Goal: Transaction & Acquisition: Purchase product/service

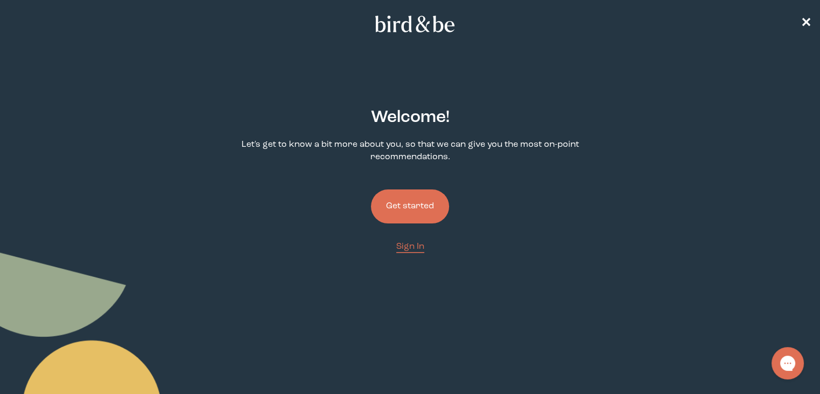
click at [392, 195] on button "Get started" at bounding box center [410, 206] width 78 height 34
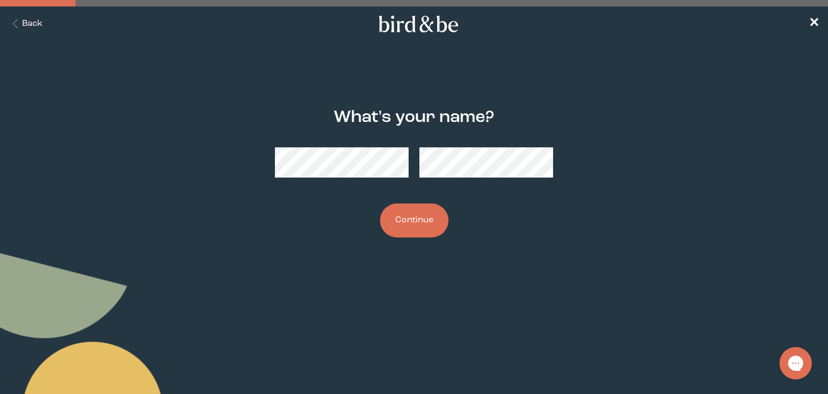
click at [380, 203] on button "Continue" at bounding box center [414, 220] width 68 height 34
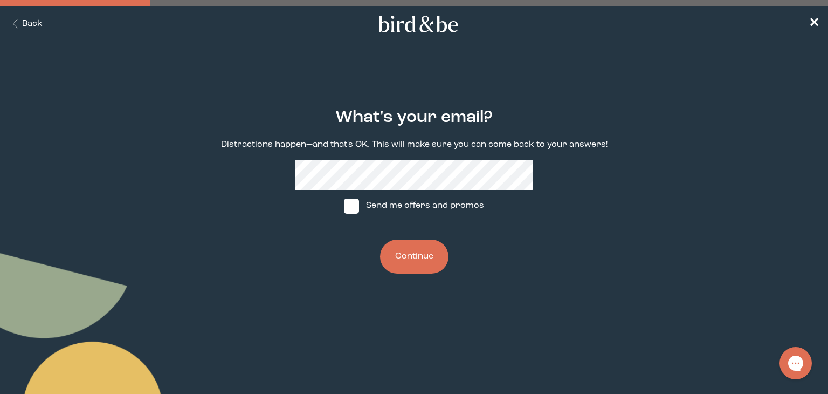
click at [380, 239] on button "Continue" at bounding box center [414, 256] width 68 height 34
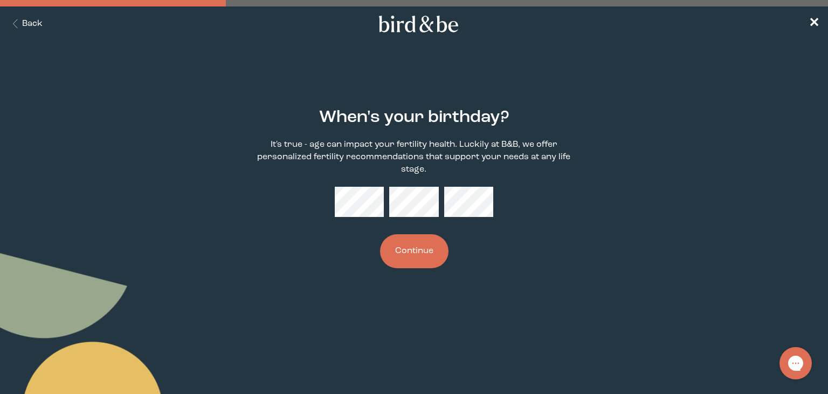
click at [425, 253] on button "Continue" at bounding box center [414, 251] width 68 height 34
click at [595, 264] on div "When's your birthday? It's true - age can impact your fertility health. Luckily…" at bounding box center [414, 188] width 397 height 194
click at [407, 260] on button "Continue" at bounding box center [414, 251] width 68 height 34
click at [414, 254] on button "Continue" at bounding box center [414, 251] width 68 height 34
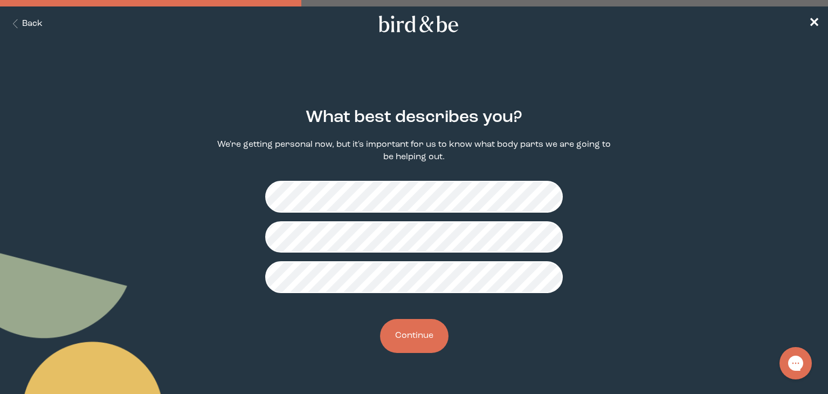
click at [403, 332] on button "Continue" at bounding box center [414, 336] width 68 height 34
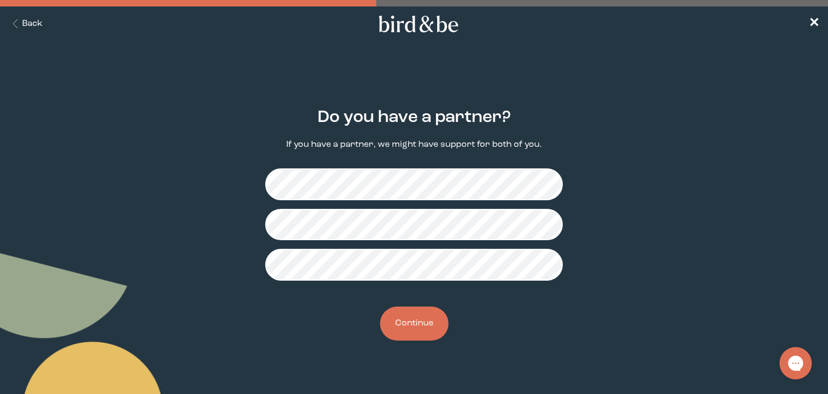
click at [404, 327] on button "Continue" at bounding box center [414, 323] width 68 height 34
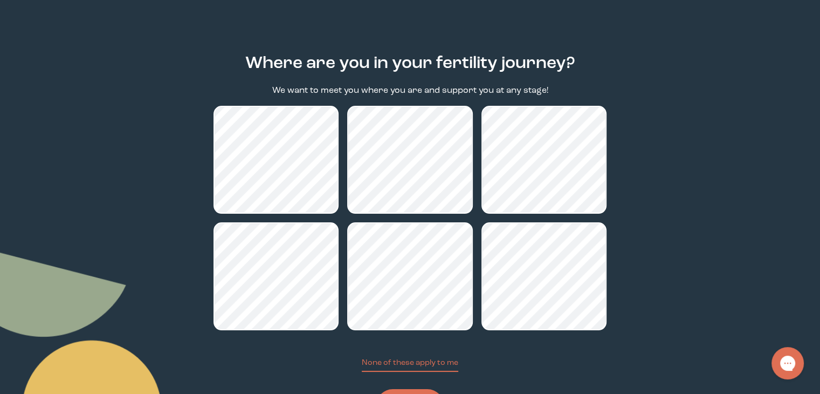
scroll to position [108, 0]
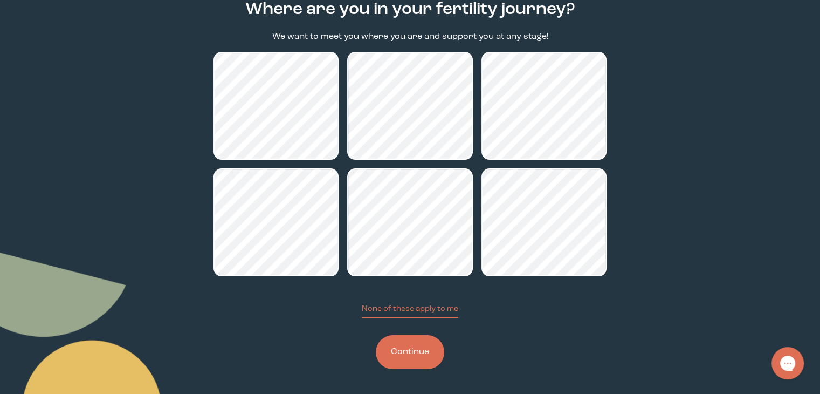
click at [442, 353] on button "Continue" at bounding box center [410, 352] width 68 height 34
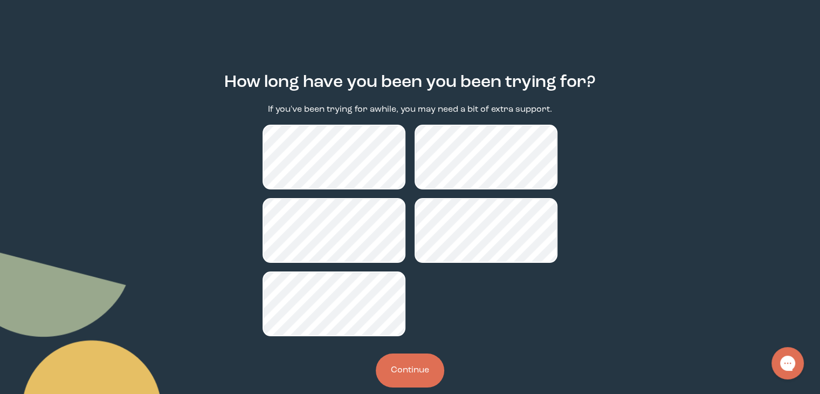
scroll to position [54, 0]
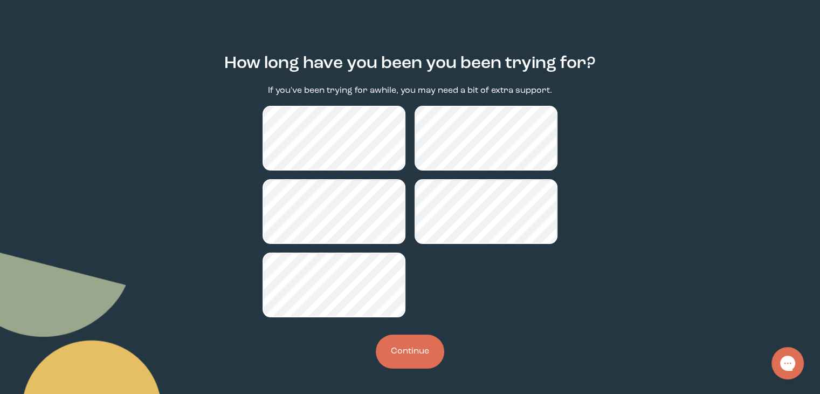
drag, startPoint x: 404, startPoint y: 350, endPoint x: 466, endPoint y: 333, distance: 64.0
click at [404, 350] on button "Continue" at bounding box center [410, 351] width 68 height 34
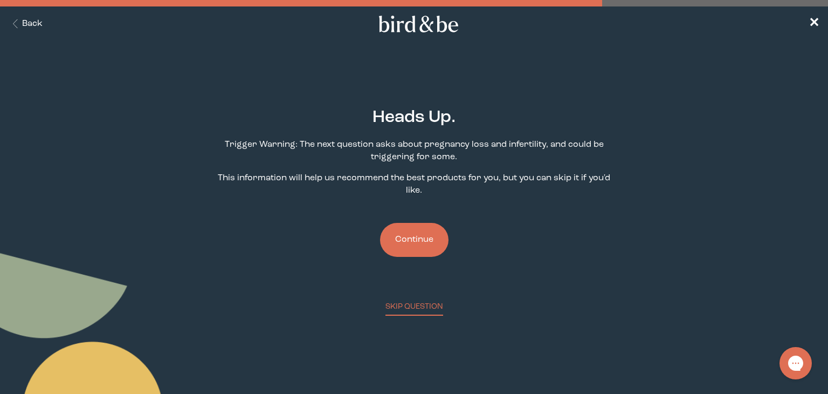
click at [431, 249] on button "Continue" at bounding box center [414, 240] width 68 height 34
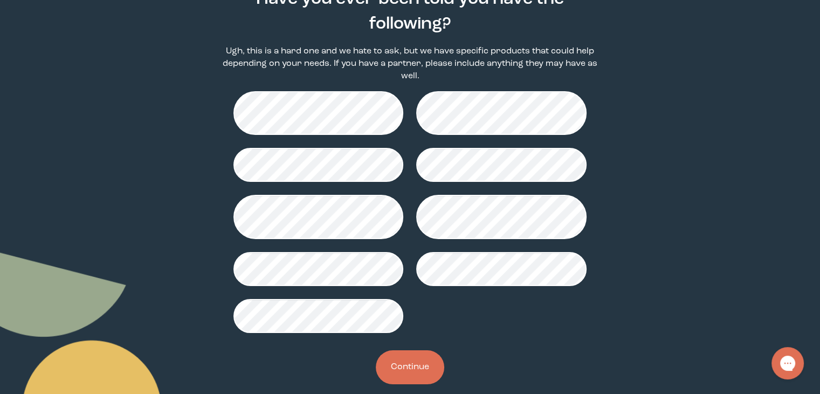
scroll to position [123, 0]
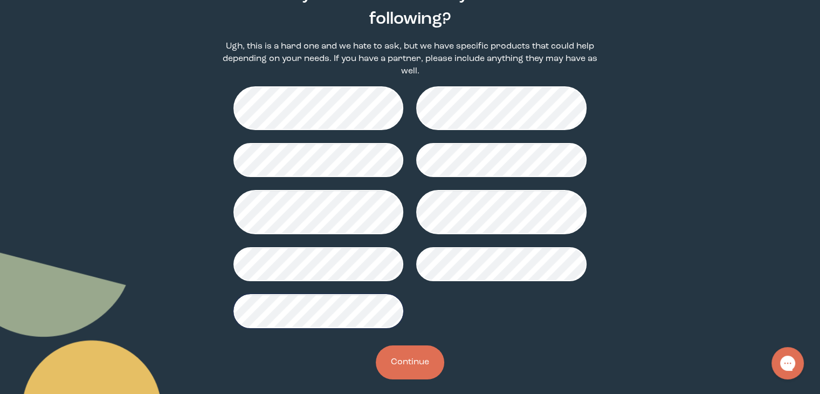
click at [403, 348] on button "Continue" at bounding box center [410, 362] width 68 height 34
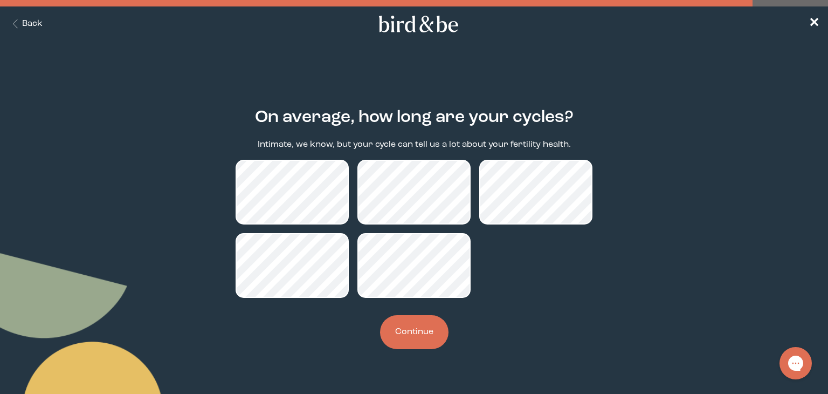
click at [405, 339] on button "Continue" at bounding box center [414, 332] width 68 height 34
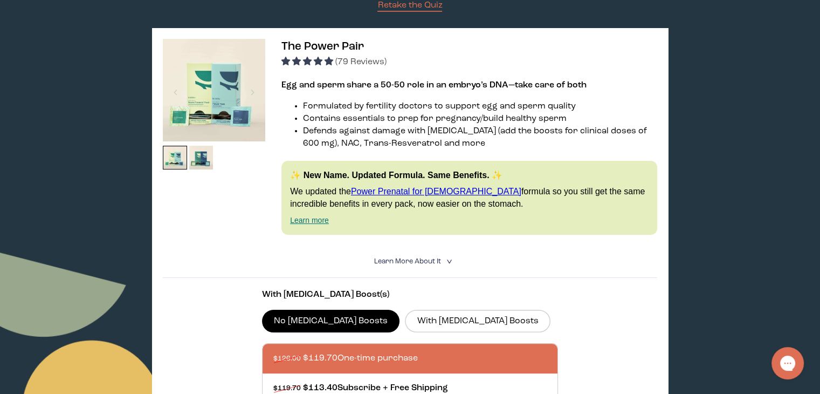
scroll to position [216, 0]
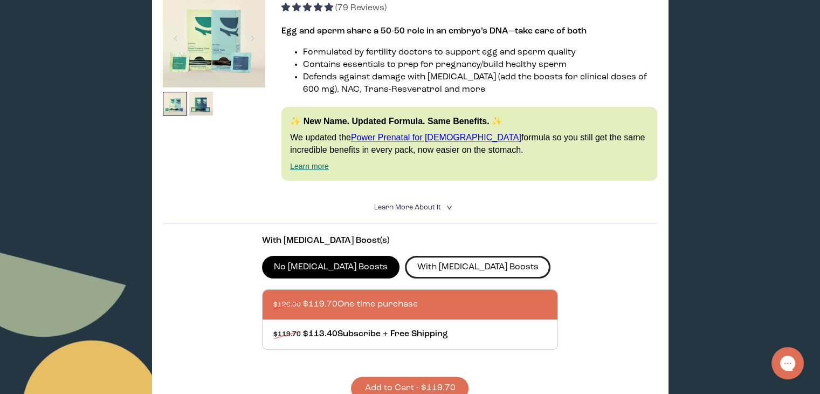
click at [410, 271] on label "With [MEDICAL_DATA] Boosts" at bounding box center [478, 267] width 146 height 23
click at [0, 0] on input "With [MEDICAL_DATA] Boosts" at bounding box center [0, 0] width 0 height 0
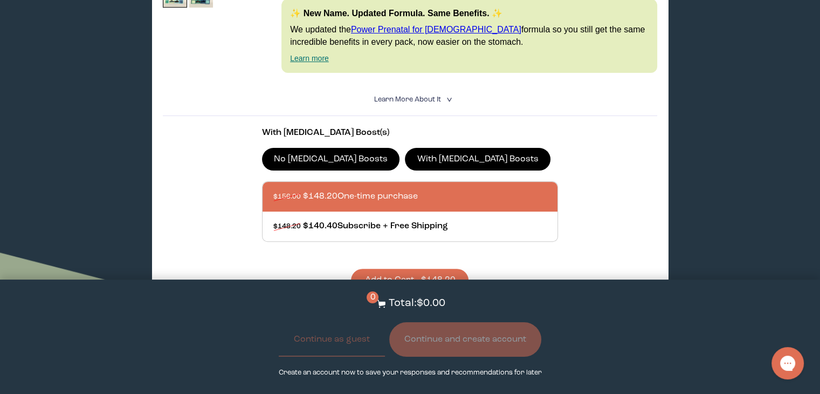
scroll to position [377, 0]
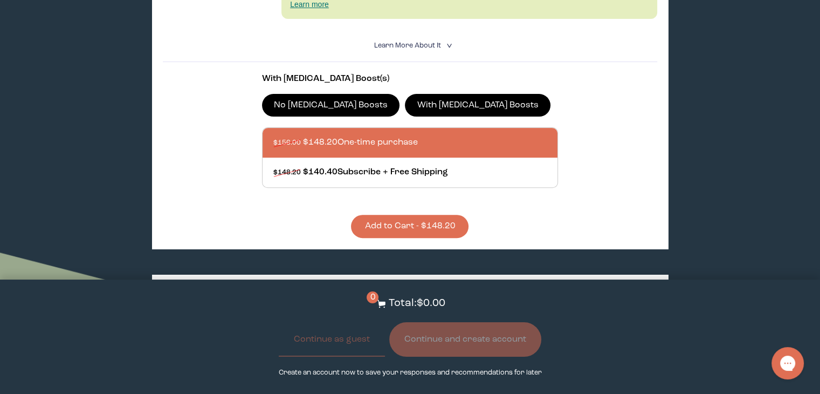
click at [416, 231] on button "Add to Cart - $148.20" at bounding box center [410, 226] width 118 height 23
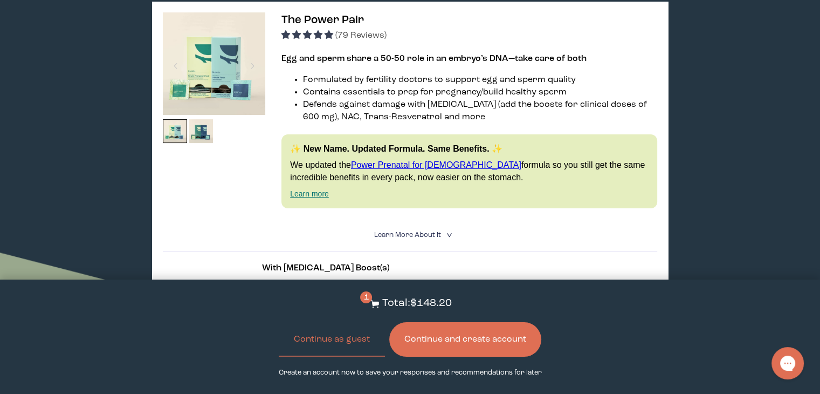
scroll to position [323, 0]
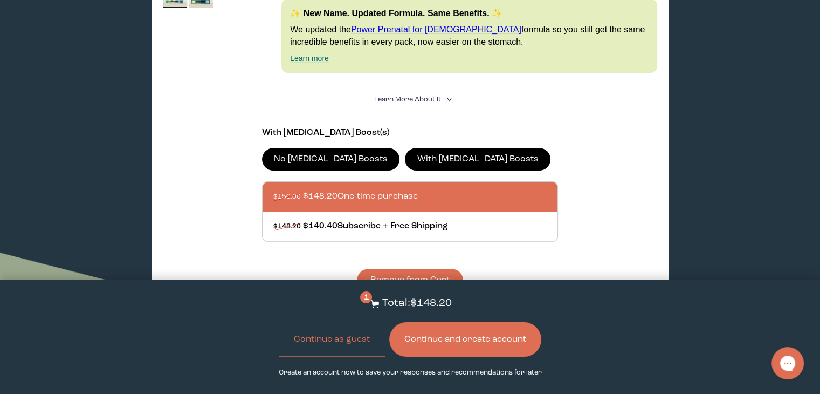
click at [439, 337] on button "Continue and create account" at bounding box center [465, 339] width 152 height 35
